Goal: Transaction & Acquisition: Purchase product/service

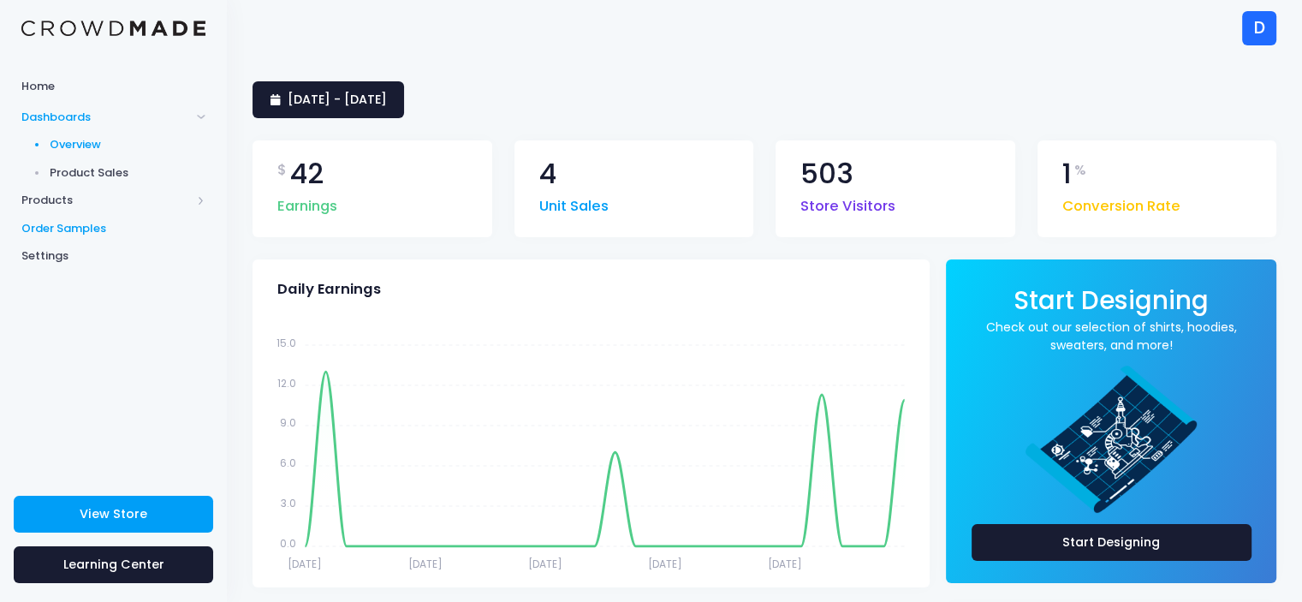
click at [72, 229] on span "Order Samples" at bounding box center [113, 228] width 184 height 17
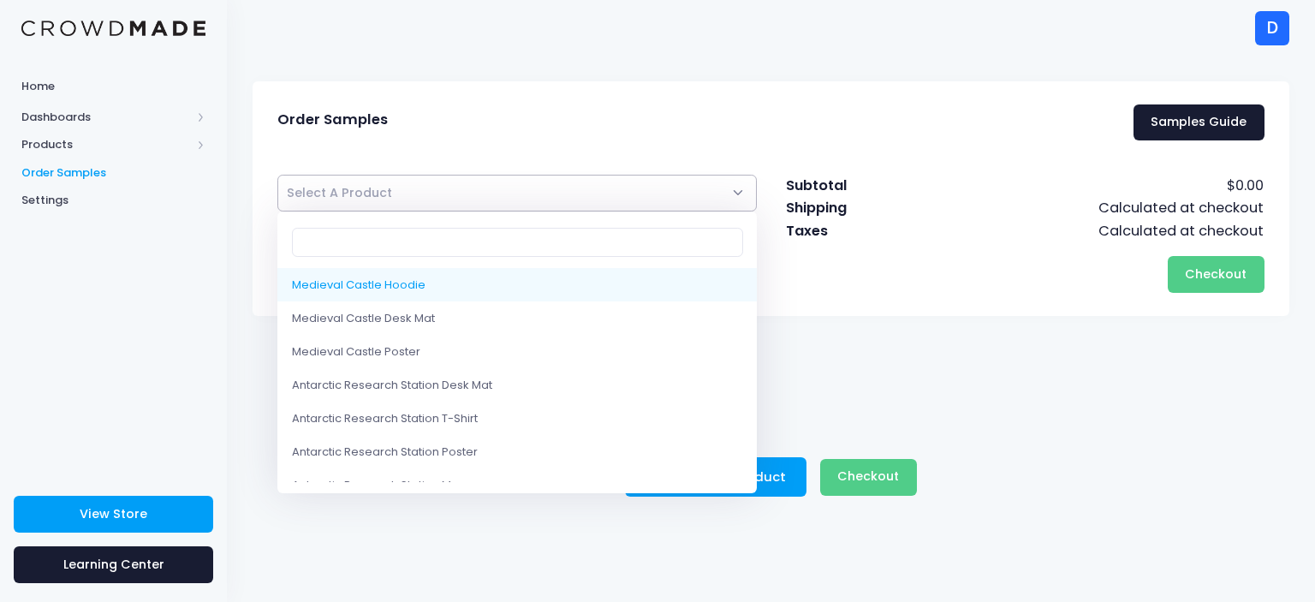
click at [422, 182] on span "Select A Product" at bounding box center [516, 193] width 479 height 37
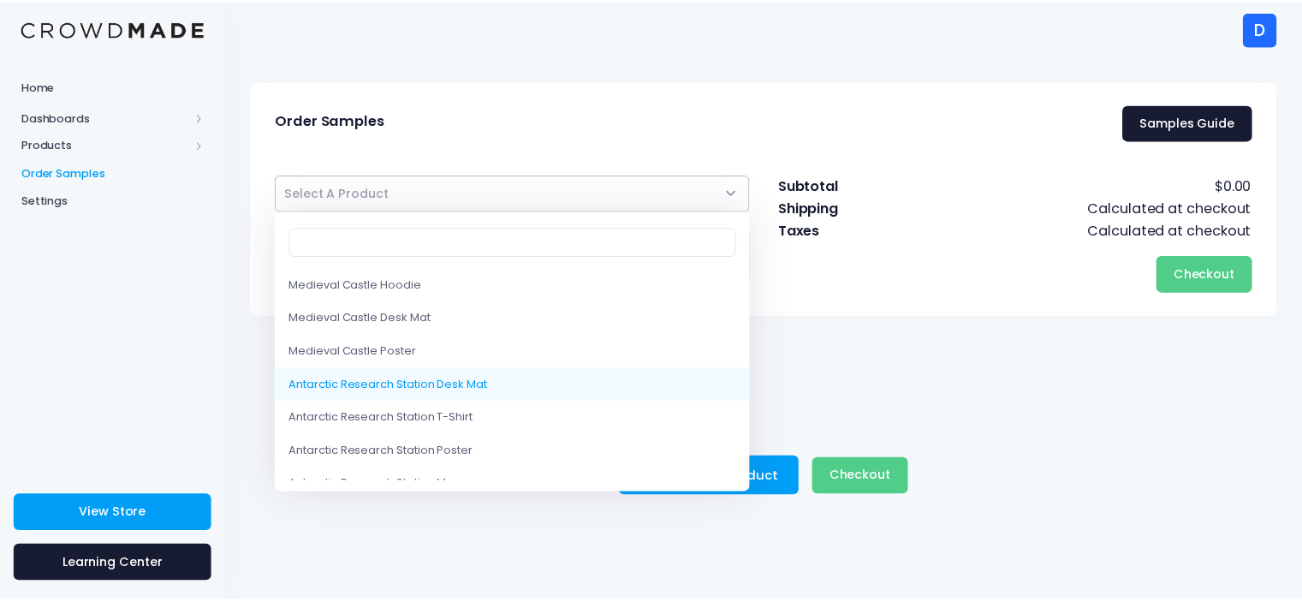
scroll to position [86, 0]
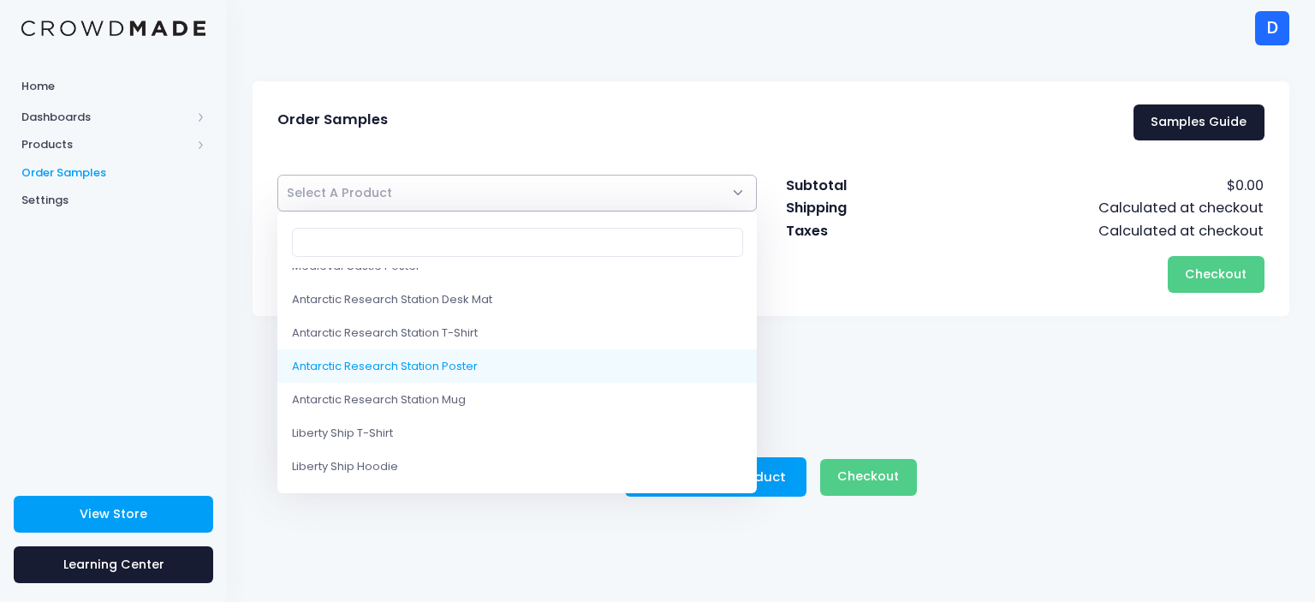
select select "10194889310482"
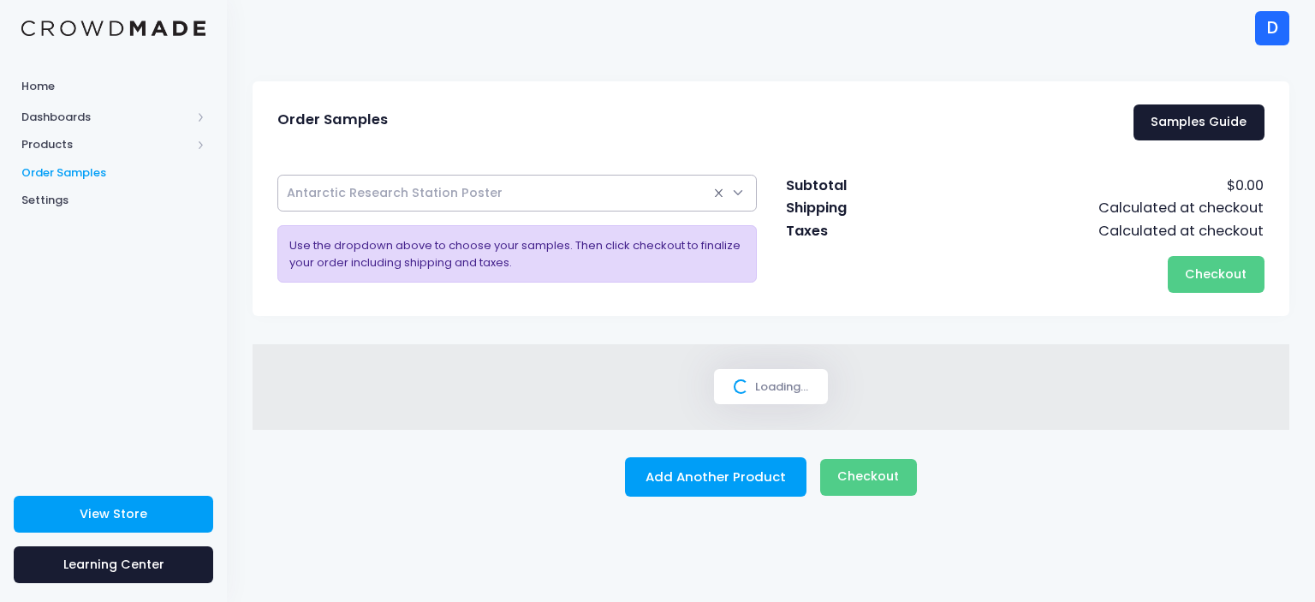
select select
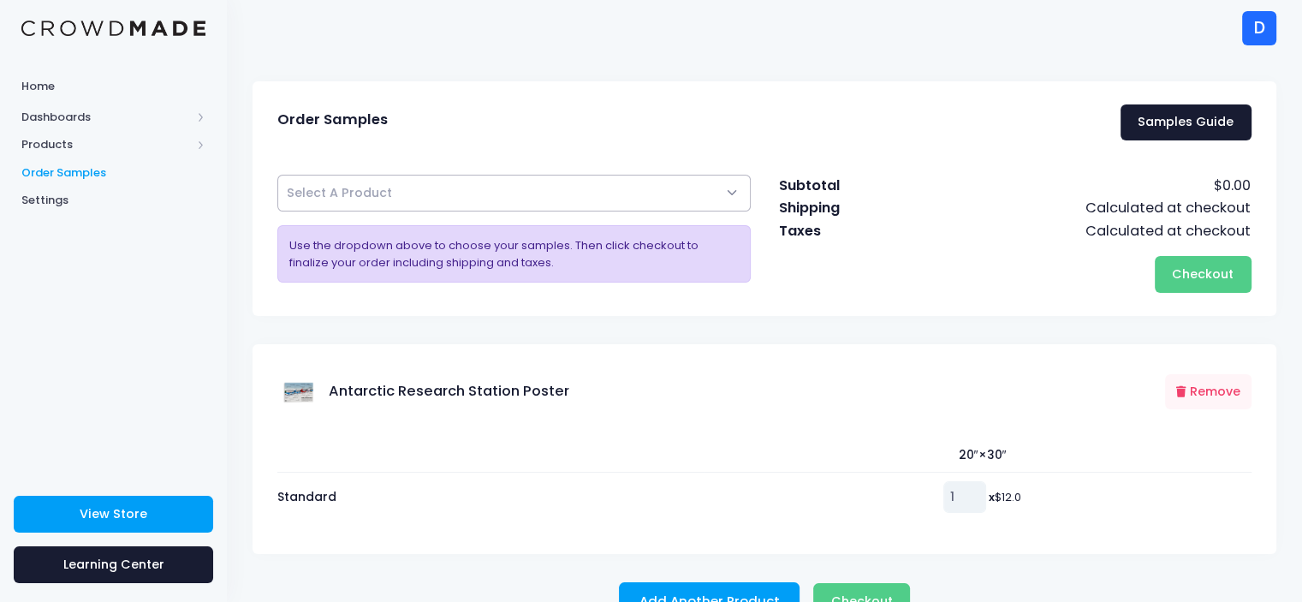
click at [963, 492] on input "1" at bounding box center [964, 496] width 43 height 31
click at [963, 501] on input "0" at bounding box center [964, 496] width 43 height 31
click at [962, 508] on input "0" at bounding box center [964, 496] width 43 height 31
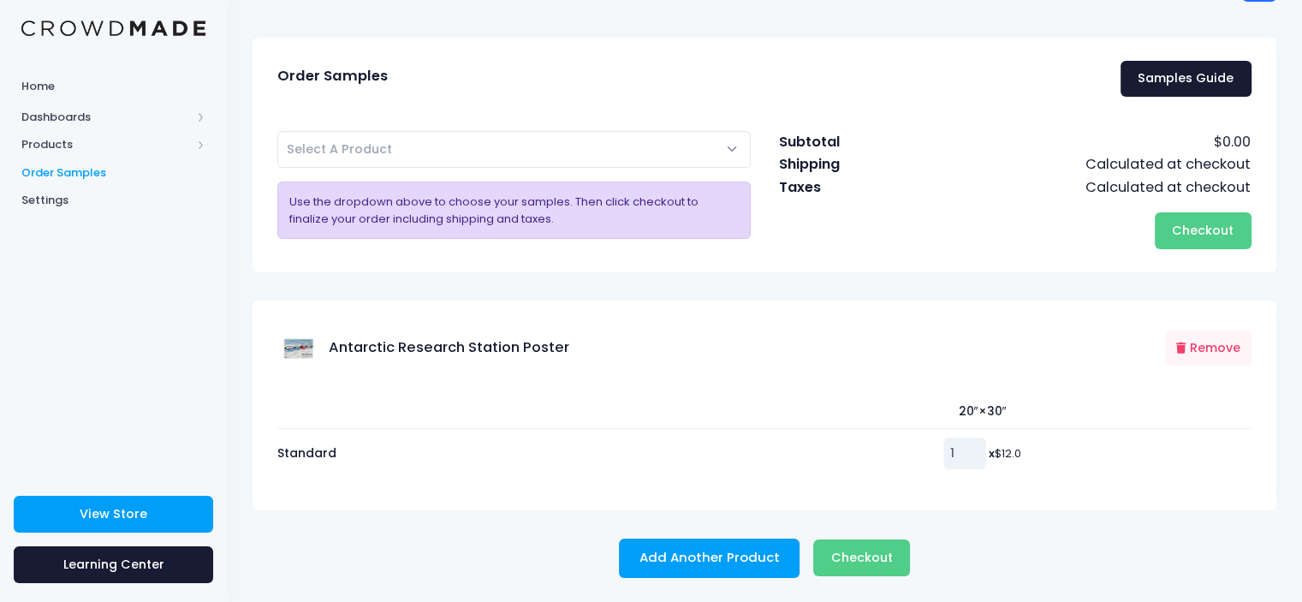
type input "1"
click at [966, 448] on input "1" at bounding box center [964, 452] width 43 height 31
drag, startPoint x: 1002, startPoint y: 423, endPoint x: 919, endPoint y: 420, distance: 82.2
click at [919, 420] on th "20″×30″" at bounding box center [978, 411] width 546 height 35
click at [877, 558] on span "Checkout" at bounding box center [862, 557] width 62 height 17
